Goal: Answer question/provide support

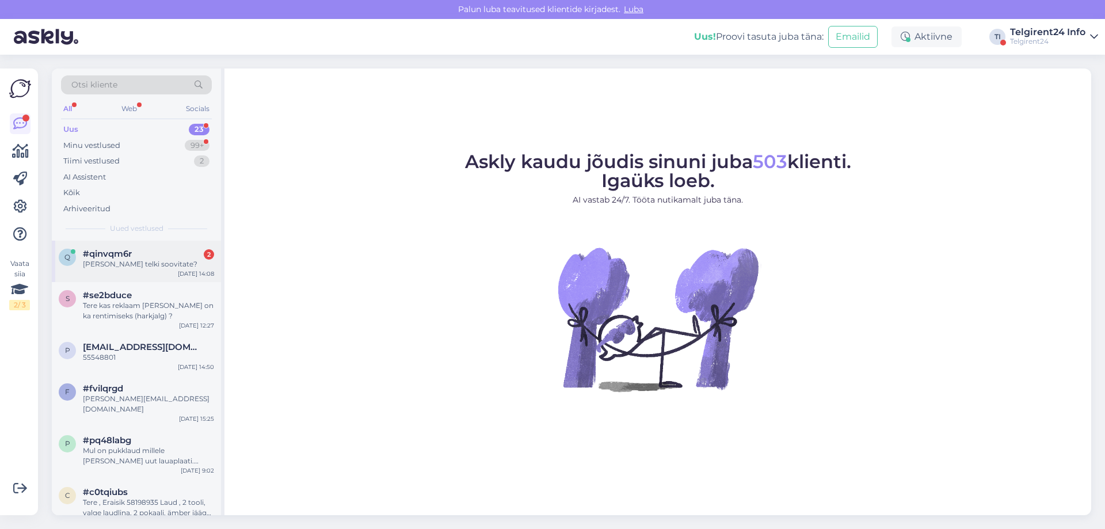
click at [128, 268] on div "[PERSON_NAME] telki soovitate?" at bounding box center [148, 264] width 131 height 10
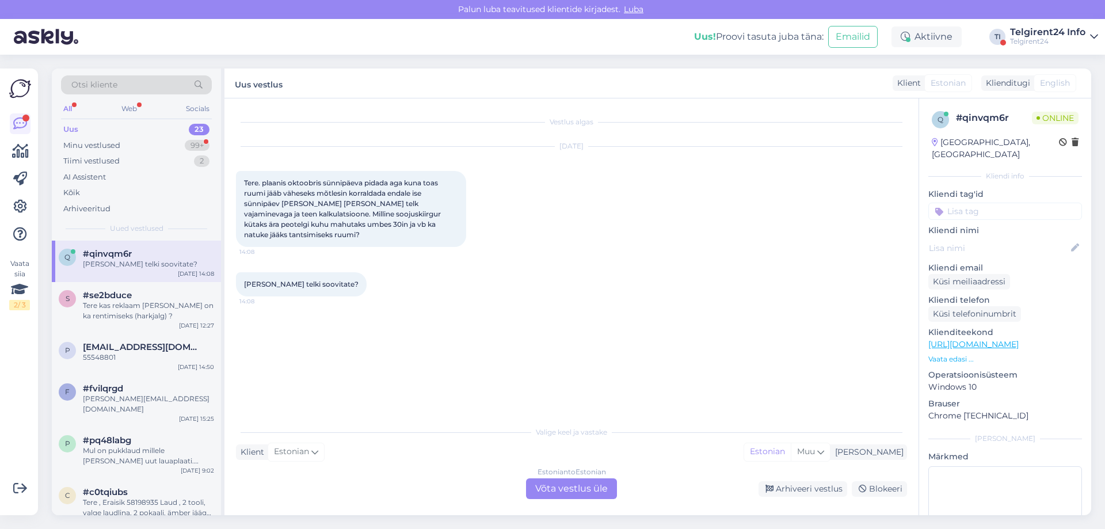
click at [585, 490] on div "Estonian to Estonian Võta vestlus üle" at bounding box center [571, 488] width 91 height 21
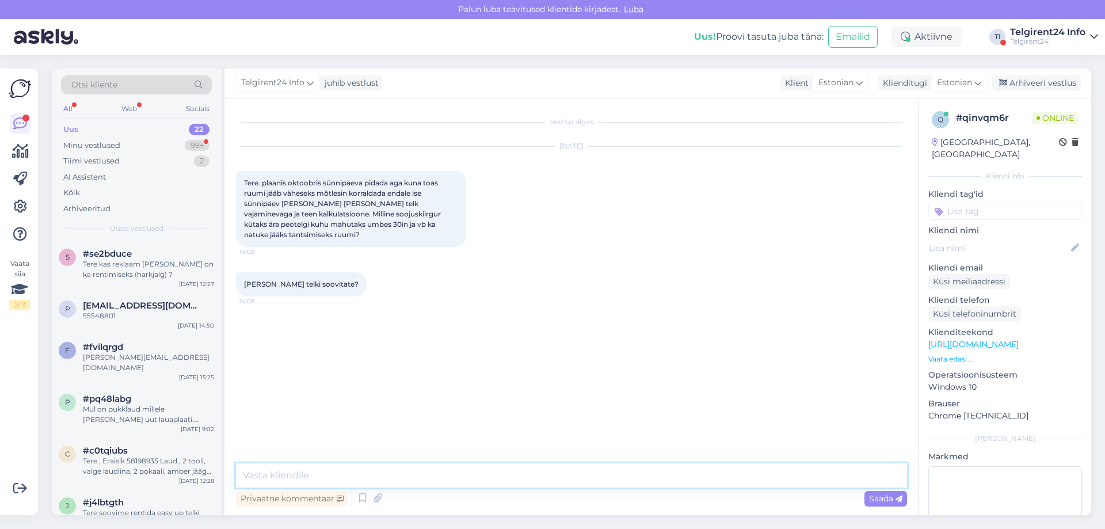
click at [605, 468] on textarea at bounding box center [571, 475] width 671 height 24
click at [445, 469] on textarea "Tere," at bounding box center [571, 475] width 671 height 24
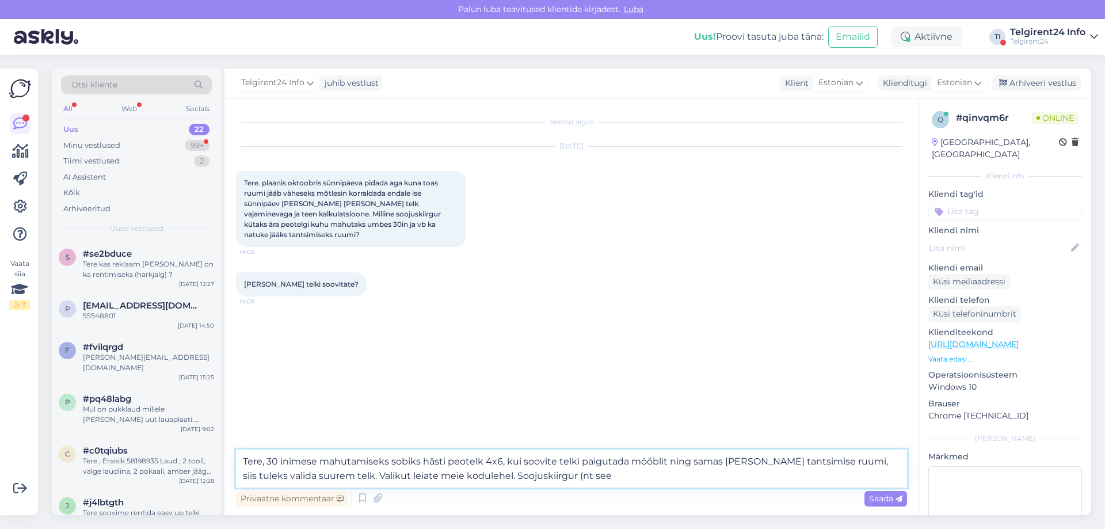
paste textarea "[URL][DOMAIN_NAME]"
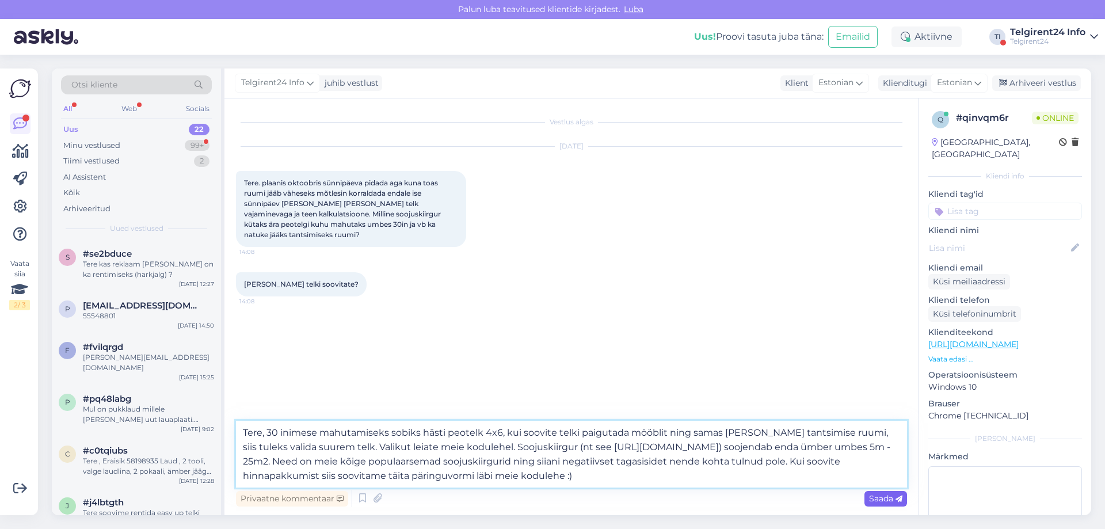
type textarea "Tere, 30 inimese mahutamiseks sobiks hästi peotelk 4x6, kui soovite telki paigu…"
click at [885, 501] on span "Saada" at bounding box center [885, 498] width 33 height 10
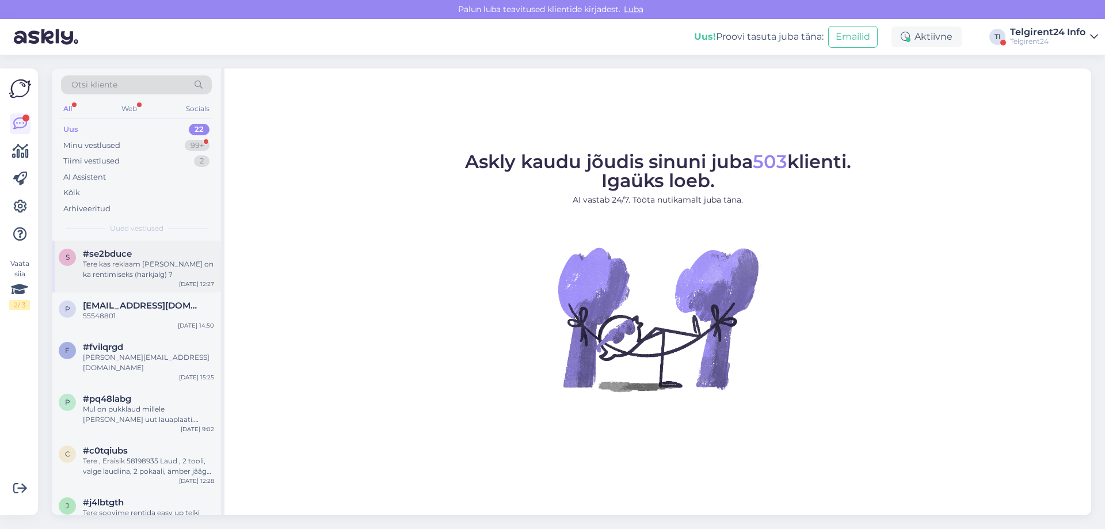
click at [139, 272] on div "Tere kas reklaam [PERSON_NAME] on ka rentimiseks (harkjalg) ?" at bounding box center [148, 269] width 131 height 21
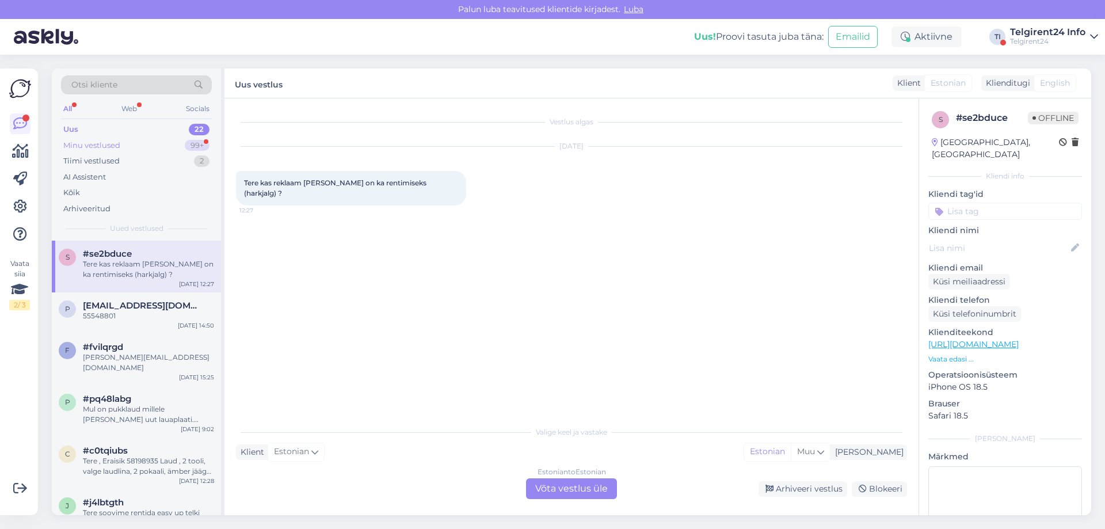
click at [128, 146] on div "Minu vestlused 99+" at bounding box center [136, 146] width 151 height 16
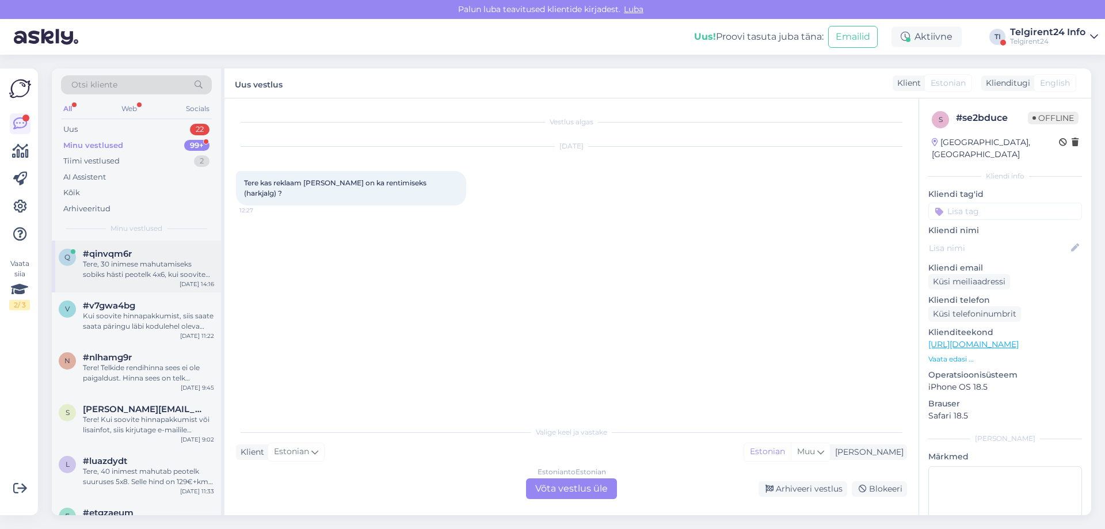
click at [119, 273] on div "Tere, 30 inimese mahutamiseks sobiks hästi peotelk 4x6, kui soovite telki paigu…" at bounding box center [148, 269] width 131 height 21
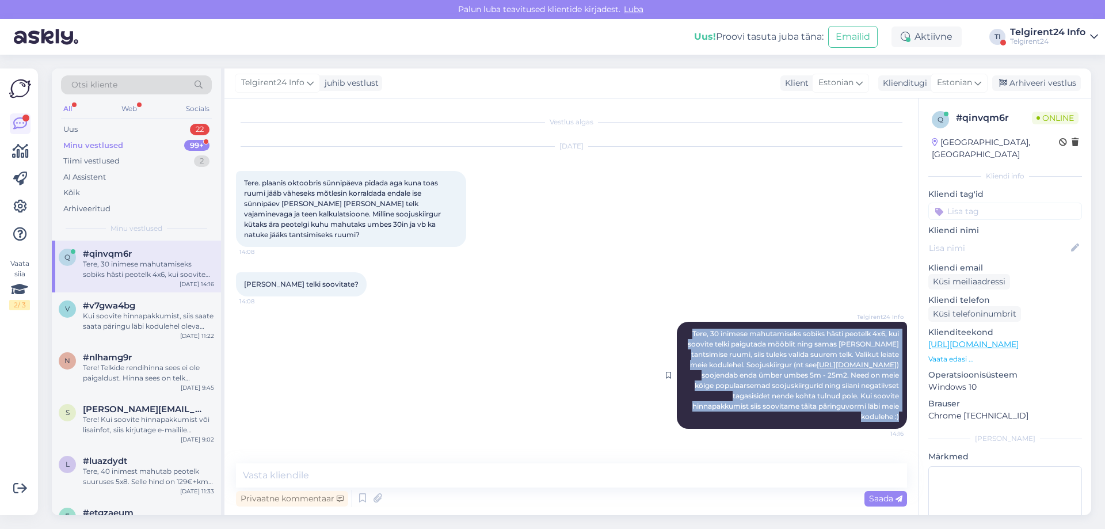
drag, startPoint x: 682, startPoint y: 333, endPoint x: 900, endPoint y: 423, distance: 235.5
click at [900, 423] on div "Telgirent24 Info Tere, 30 inimese mahutamiseks sobiks hästi peotelk 4x6, kui so…" at bounding box center [792, 375] width 230 height 107
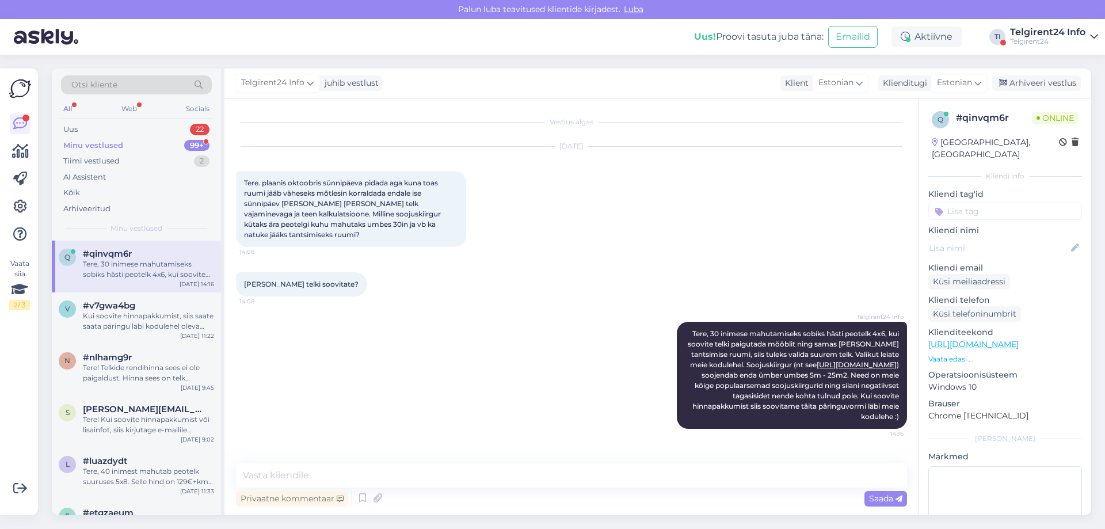
click at [795, 123] on div "Vestlus algas" at bounding box center [571, 122] width 671 height 10
